Goal: Task Accomplishment & Management: Use online tool/utility

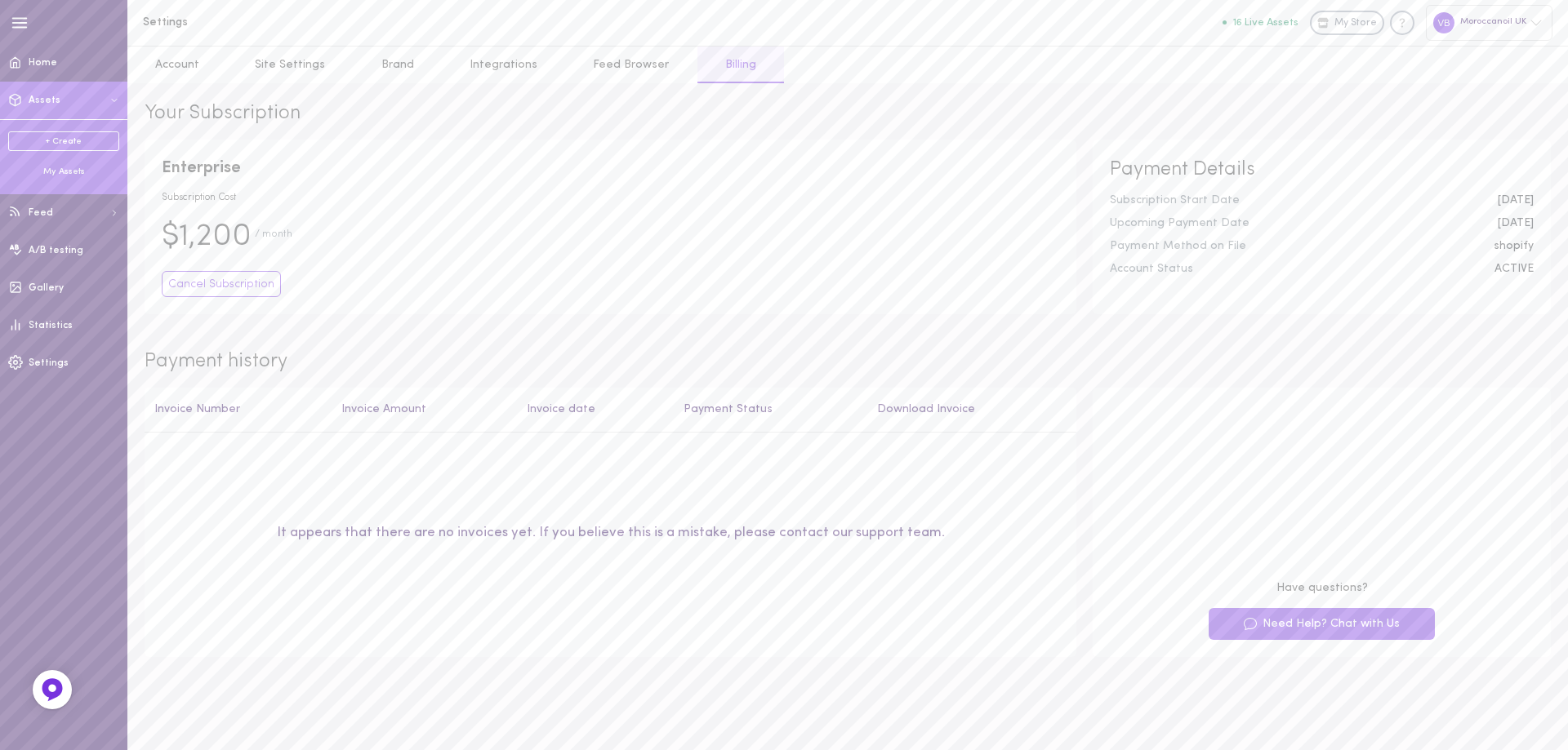
click at [53, 98] on span "Assets" at bounding box center [44, 100] width 32 height 10
click at [61, 165] on ul "+ Create My Assets" at bounding box center [63, 155] width 111 height 47
click at [68, 172] on div "My Assets" at bounding box center [63, 172] width 111 height 12
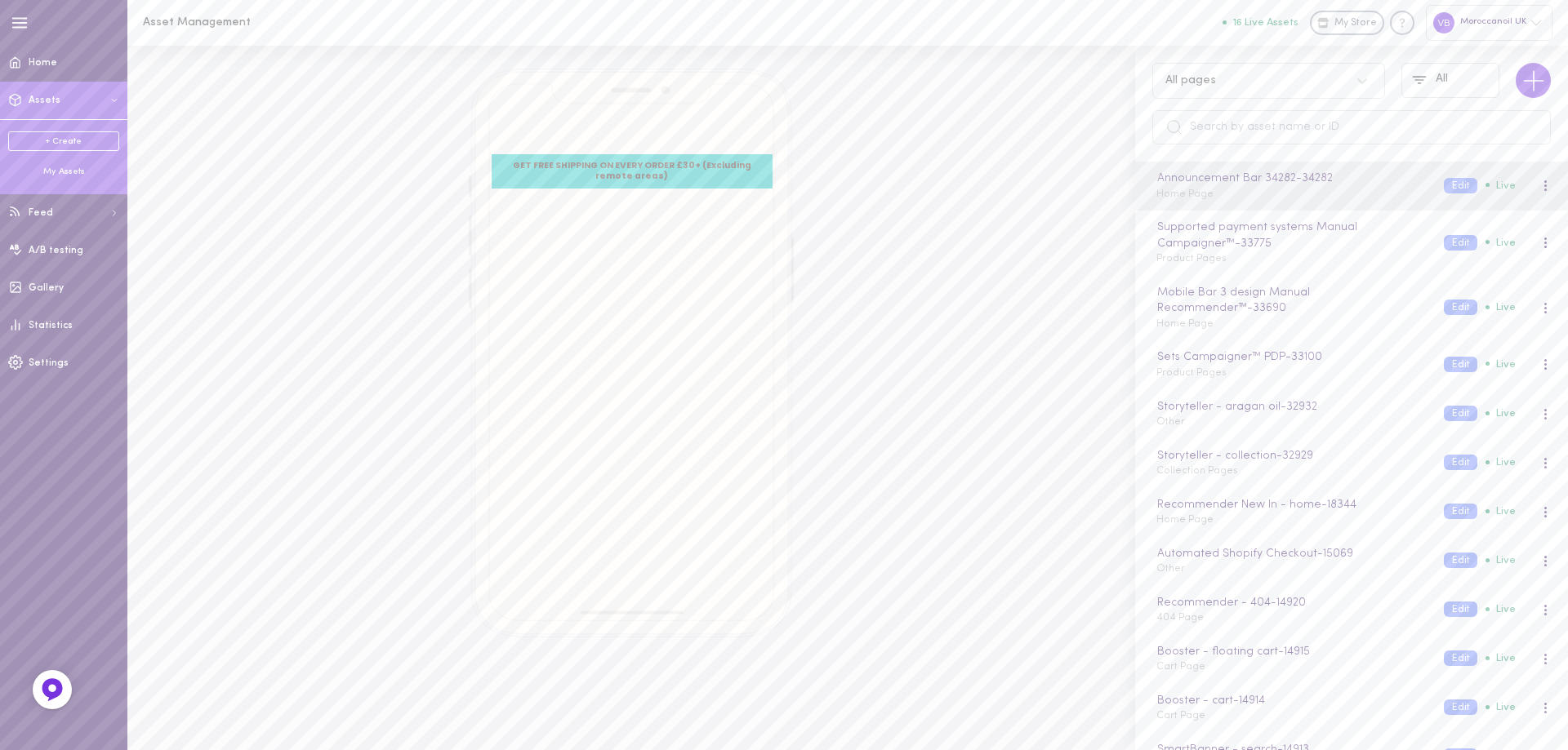
click at [64, 174] on div "My Assets" at bounding box center [63, 172] width 111 height 12
click at [1216, 124] on input "text" at bounding box center [1352, 127] width 399 height 35
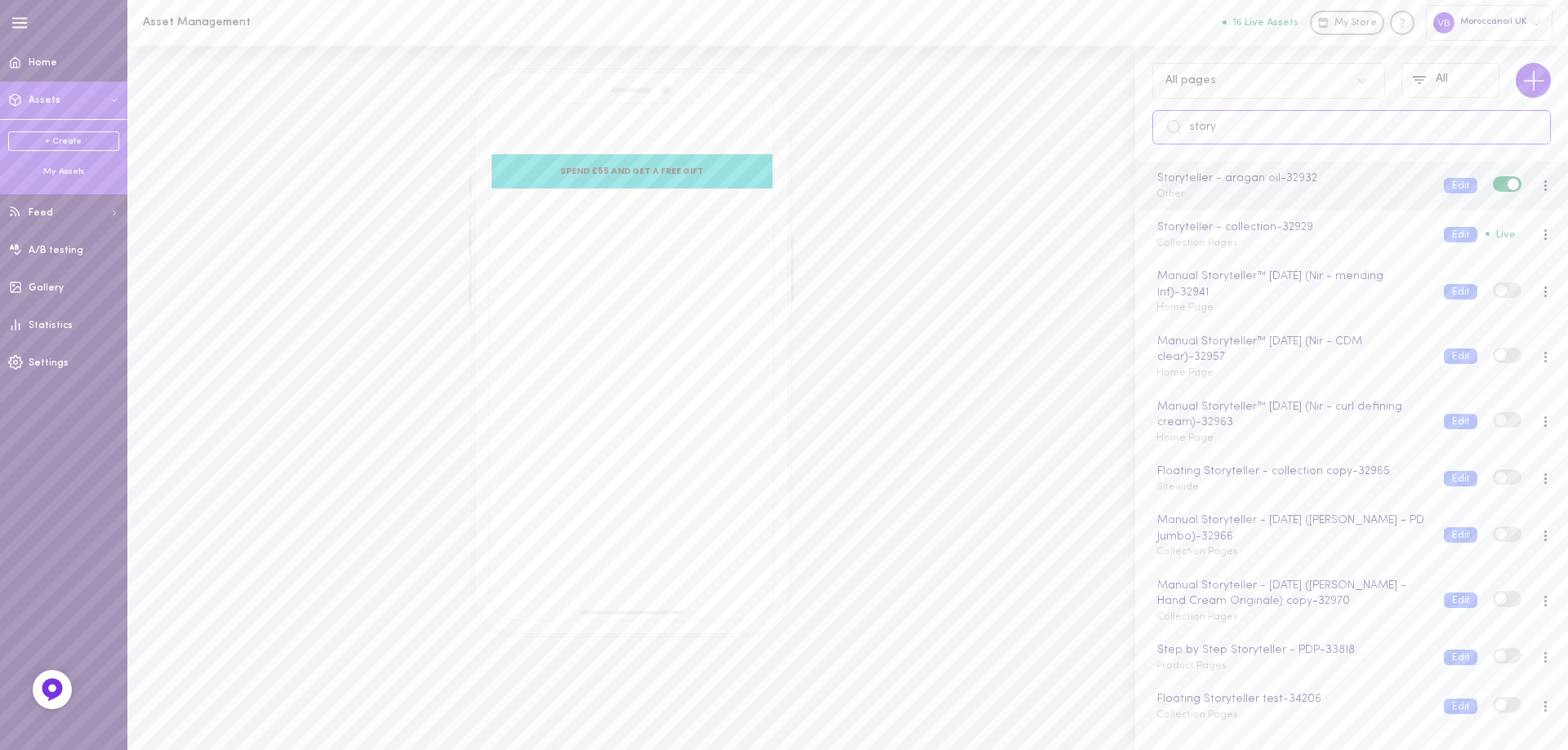
type input "story"
click at [1236, 204] on div "Storyteller - aragan oil - 32932 Other Edit Live" at bounding box center [1352, 187] width 433 height 49
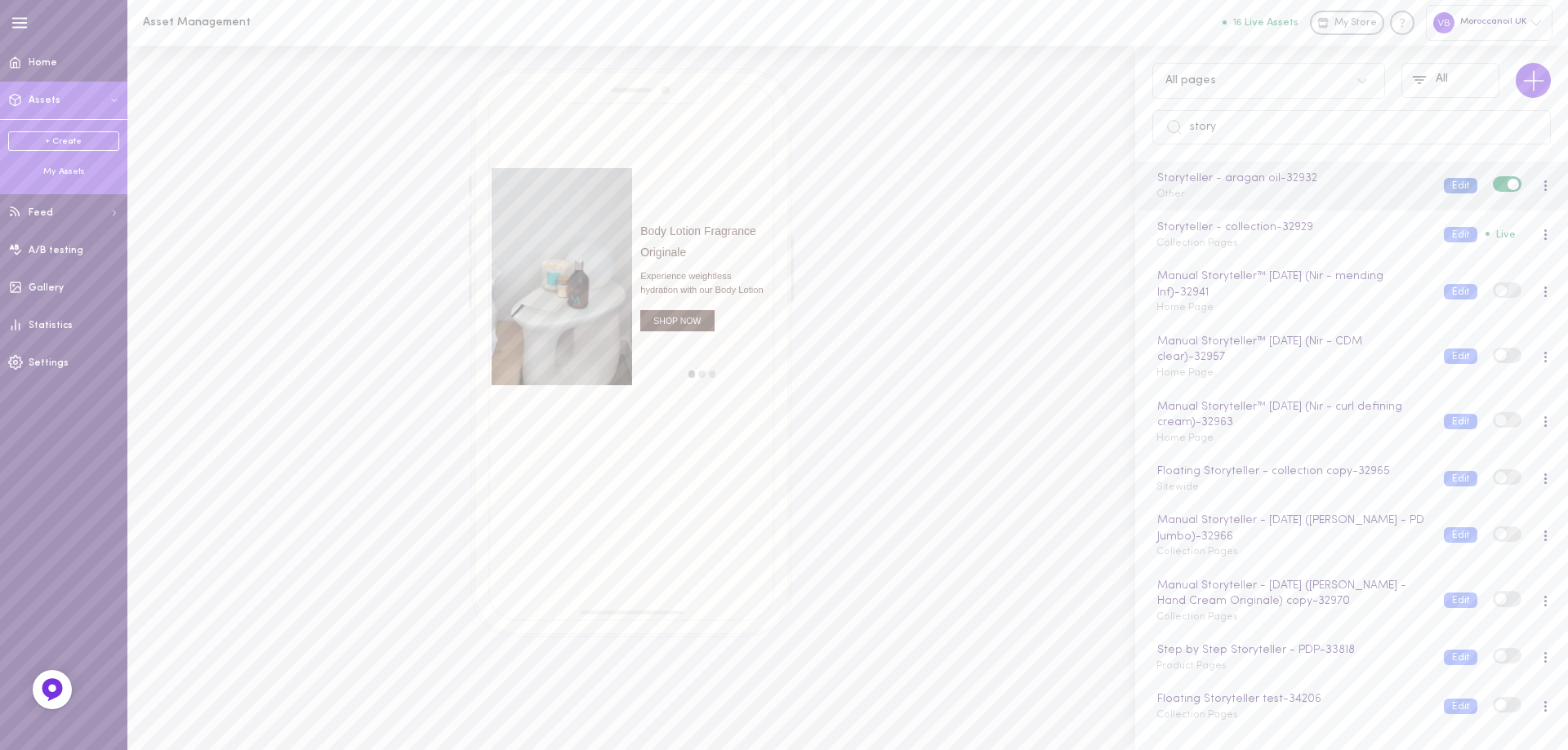
click at [1447, 188] on button "Edit" at bounding box center [1460, 185] width 34 height 16
